Goal: Information Seeking & Learning: Understand process/instructions

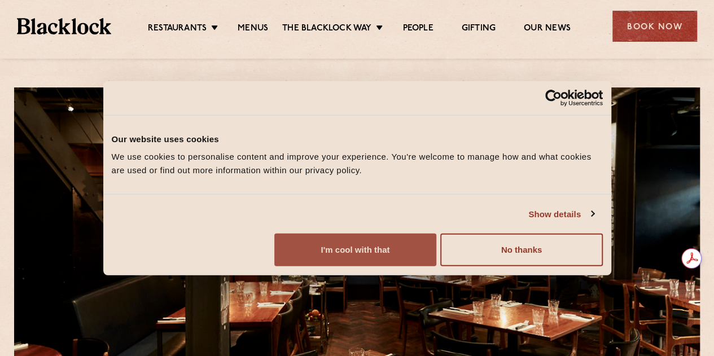
click at [436, 265] on button "I'm cool with that" at bounding box center [355, 250] width 162 height 33
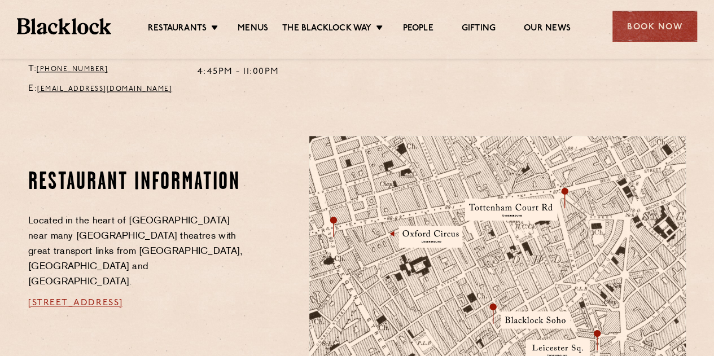
scroll to position [529, 0]
click at [257, 31] on link "Menus" at bounding box center [253, 29] width 30 height 12
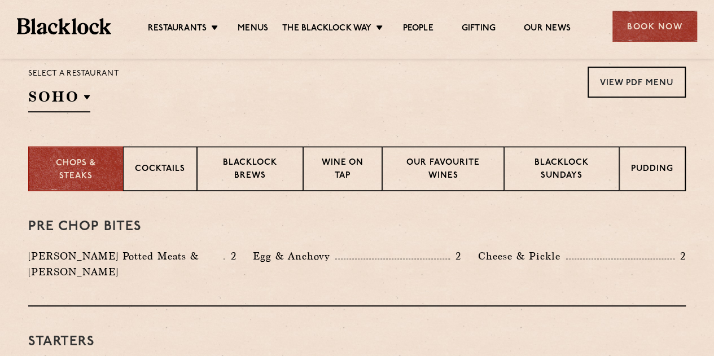
scroll to position [378, 0]
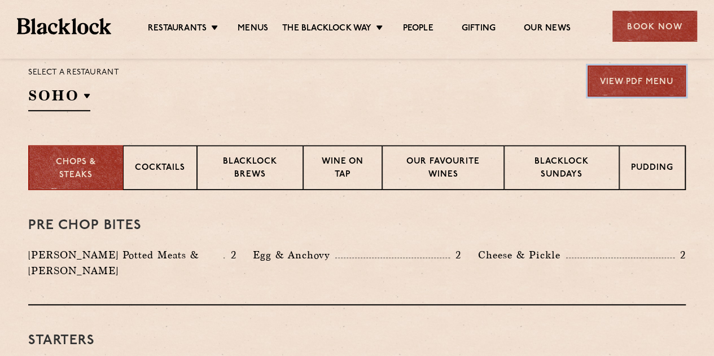
click at [607, 78] on link "View PDF Menu" at bounding box center [636, 80] width 98 height 31
